Goal: Information Seeking & Learning: Learn about a topic

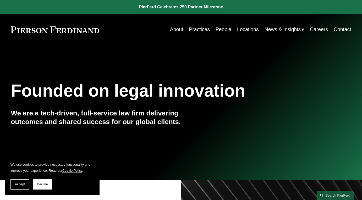
click at [216, 30] on link "People" at bounding box center [224, 30] width 16 height 10
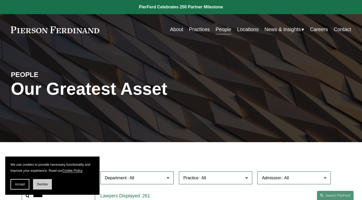
click at [46, 186] on span "Decline" at bounding box center [42, 185] width 11 height 4
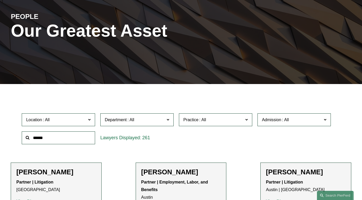
scroll to position [93, 0]
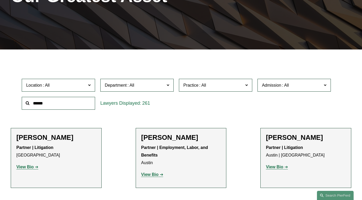
click at [68, 89] on span "Location" at bounding box center [56, 85] width 60 height 7
click at [0, 0] on link "Charlotte" at bounding box center [0, 0] width 0 height 0
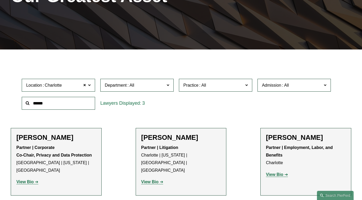
click at [142, 85] on span "Department" at bounding box center [135, 85] width 60 height 7
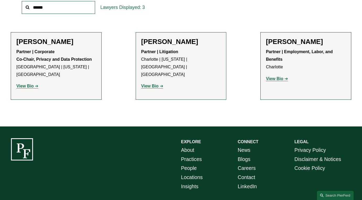
scroll to position [99, 0]
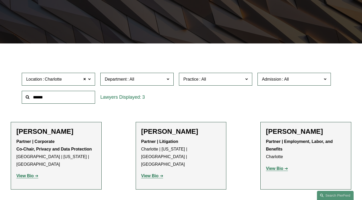
click at [245, 112] on ul "Filter Location [GEOGRAPHIC_DATA] [GEOGRAPHIC_DATA] All [GEOGRAPHIC_DATA] [GEOG…" at bounding box center [181, 130] width 362 height 151
click at [210, 105] on div "Location [PERSON_NAME] [PERSON_NAME] All [GEOGRAPHIC_DATA] [GEOGRAPHIC_DATA] [G…" at bounding box center [181, 88] width 324 height 36
click at [0, 0] on link "All" at bounding box center [0, 0] width 0 height 0
click at [85, 80] on span at bounding box center [84, 79] width 3 height 7
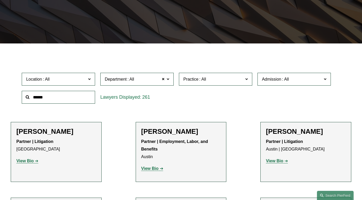
click at [85, 80] on span "Location" at bounding box center [56, 79] width 60 height 7
click at [0, 0] on link "[GEOGRAPHIC_DATA]" at bounding box center [0, 0] width 0 height 0
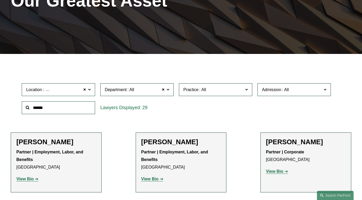
scroll to position [89, 0]
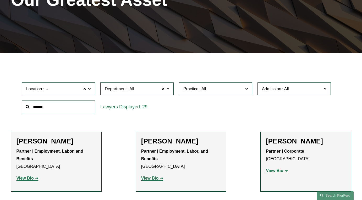
click at [56, 89] on span "[GEOGRAPHIC_DATA]" at bounding box center [67, 89] width 44 height 7
click at [0, 0] on link "Charlotte" at bounding box center [0, 0] width 0 height 0
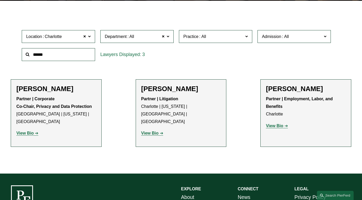
scroll to position [162, 0]
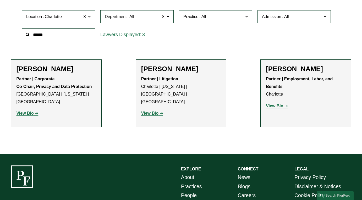
click at [31, 111] on strong "View Bio" at bounding box center [24, 113] width 17 height 4
click at [85, 17] on span at bounding box center [84, 16] width 3 height 7
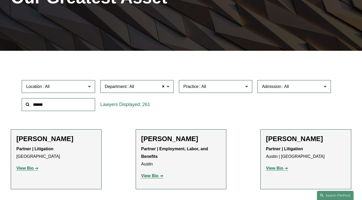
scroll to position [89, 0]
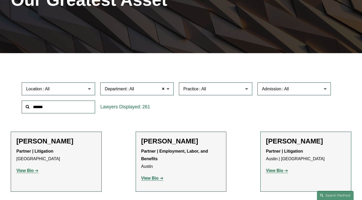
click at [62, 92] on span "Location" at bounding box center [56, 88] width 60 height 7
click at [0, 0] on link "Wilmington" at bounding box center [0, 0] width 0 height 0
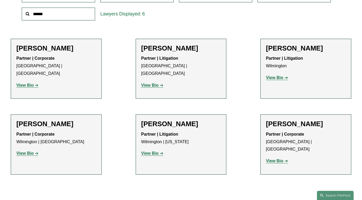
scroll to position [211, 0]
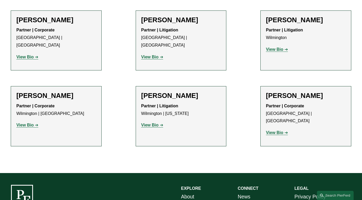
click at [25, 55] on strong "View Bio" at bounding box center [24, 57] width 17 height 4
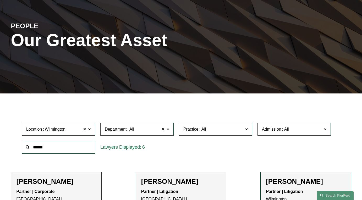
scroll to position [69, 0]
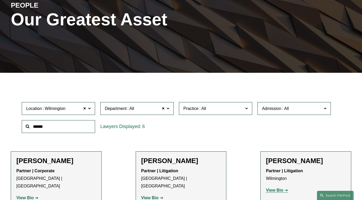
click at [64, 128] on input "text" at bounding box center [58, 126] width 73 height 13
click at [84, 110] on span at bounding box center [84, 108] width 3 height 7
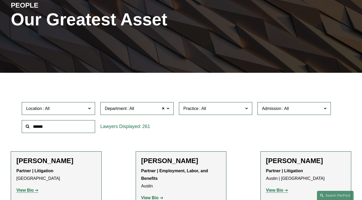
click at [66, 127] on input "text" at bounding box center [58, 126] width 73 height 13
type input "*"
type input "**********"
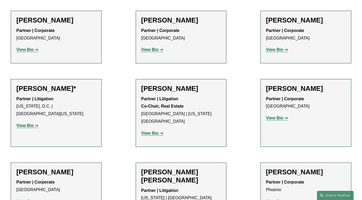
scroll to position [586, 0]
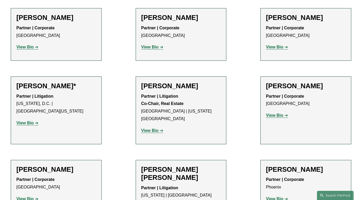
click at [148, 129] on strong "View Bio" at bounding box center [149, 131] width 17 height 4
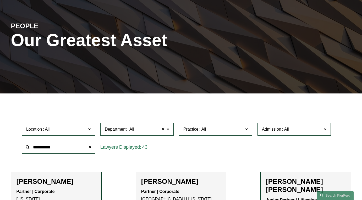
scroll to position [0, 0]
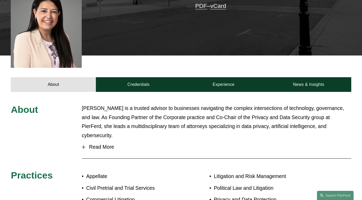
scroll to position [161, 0]
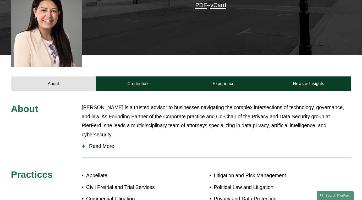
click at [106, 147] on span "Read More" at bounding box center [218, 147] width 266 height 6
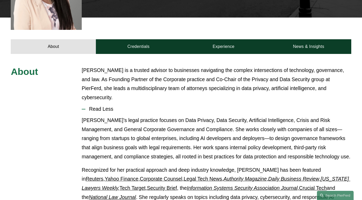
scroll to position [0, 0]
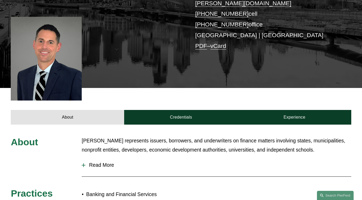
scroll to position [123, 0]
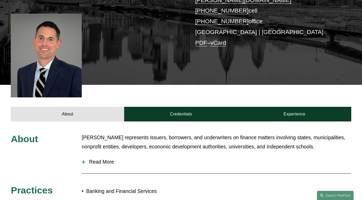
click at [96, 159] on span "Read More" at bounding box center [218, 162] width 266 height 6
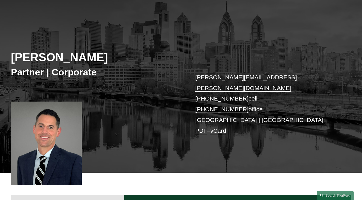
scroll to position [0, 0]
